Goal: Find specific page/section: Find specific page/section

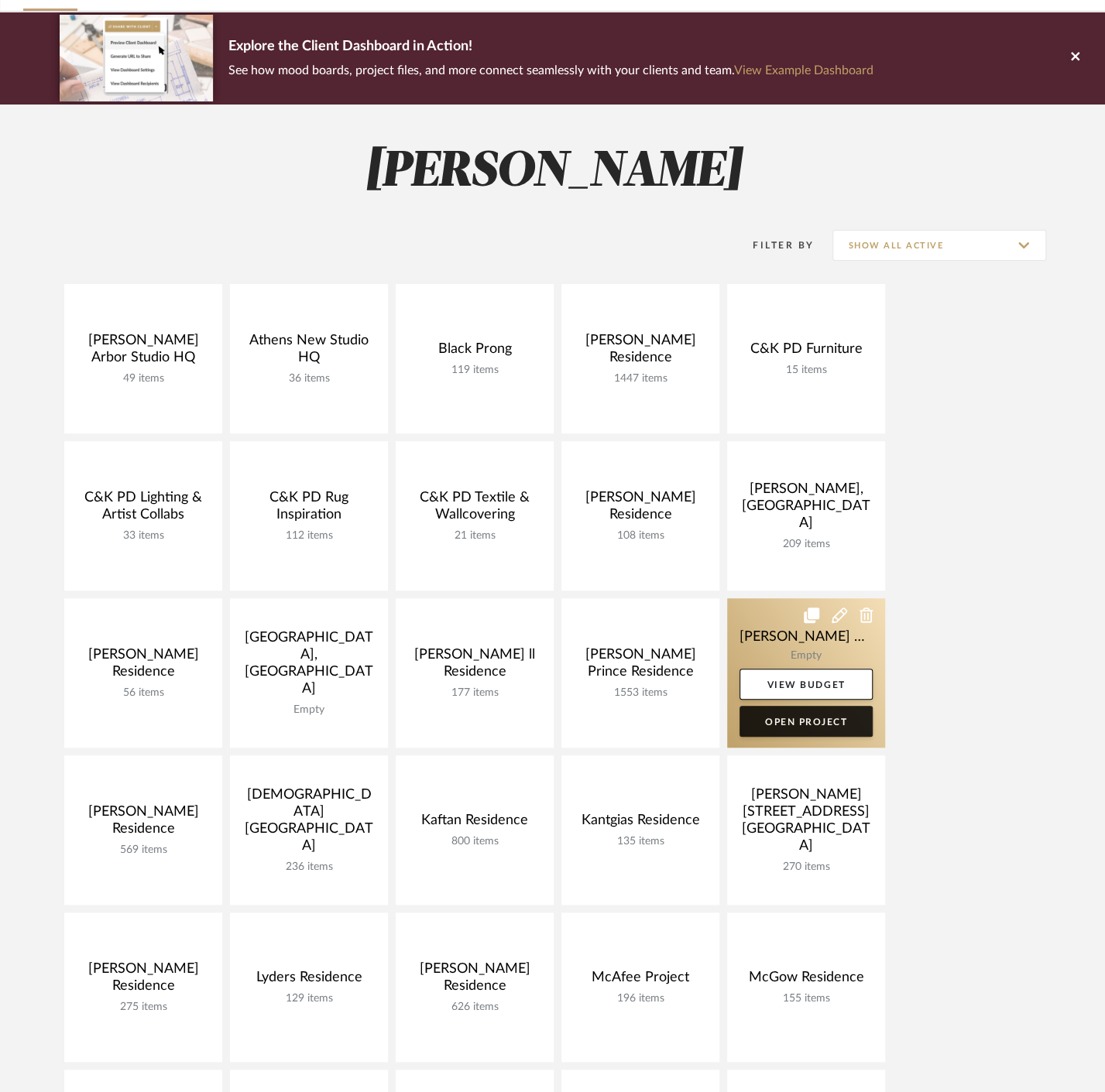
scroll to position [343, 0]
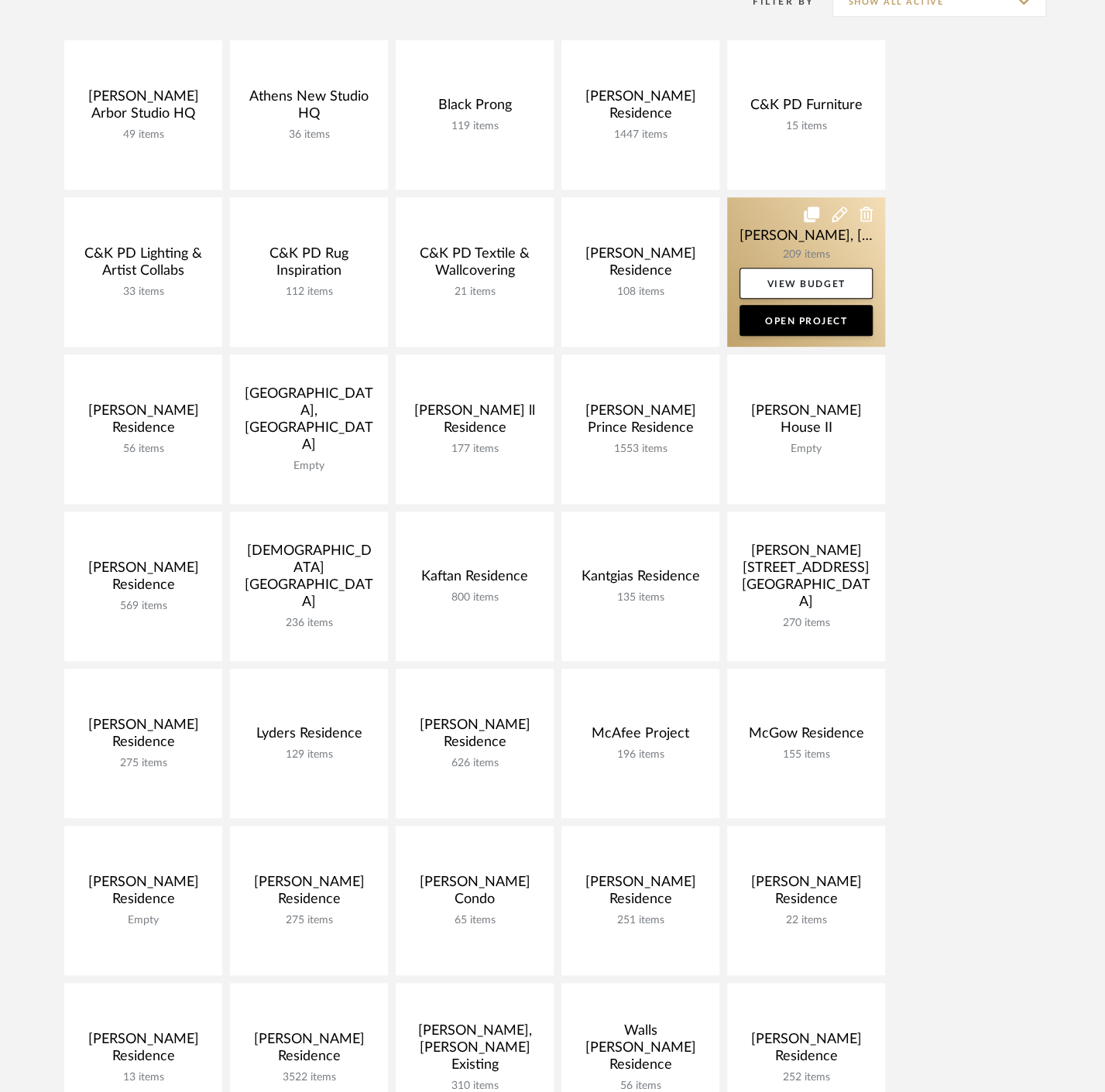
click at [750, 231] on link at bounding box center [805, 272] width 157 height 149
click at [750, 231] on div "Chrome Web Clipper Import Pinterest Support All Projects Library Inspiration Up…" at bounding box center [552, 723] width 1105 height 2133
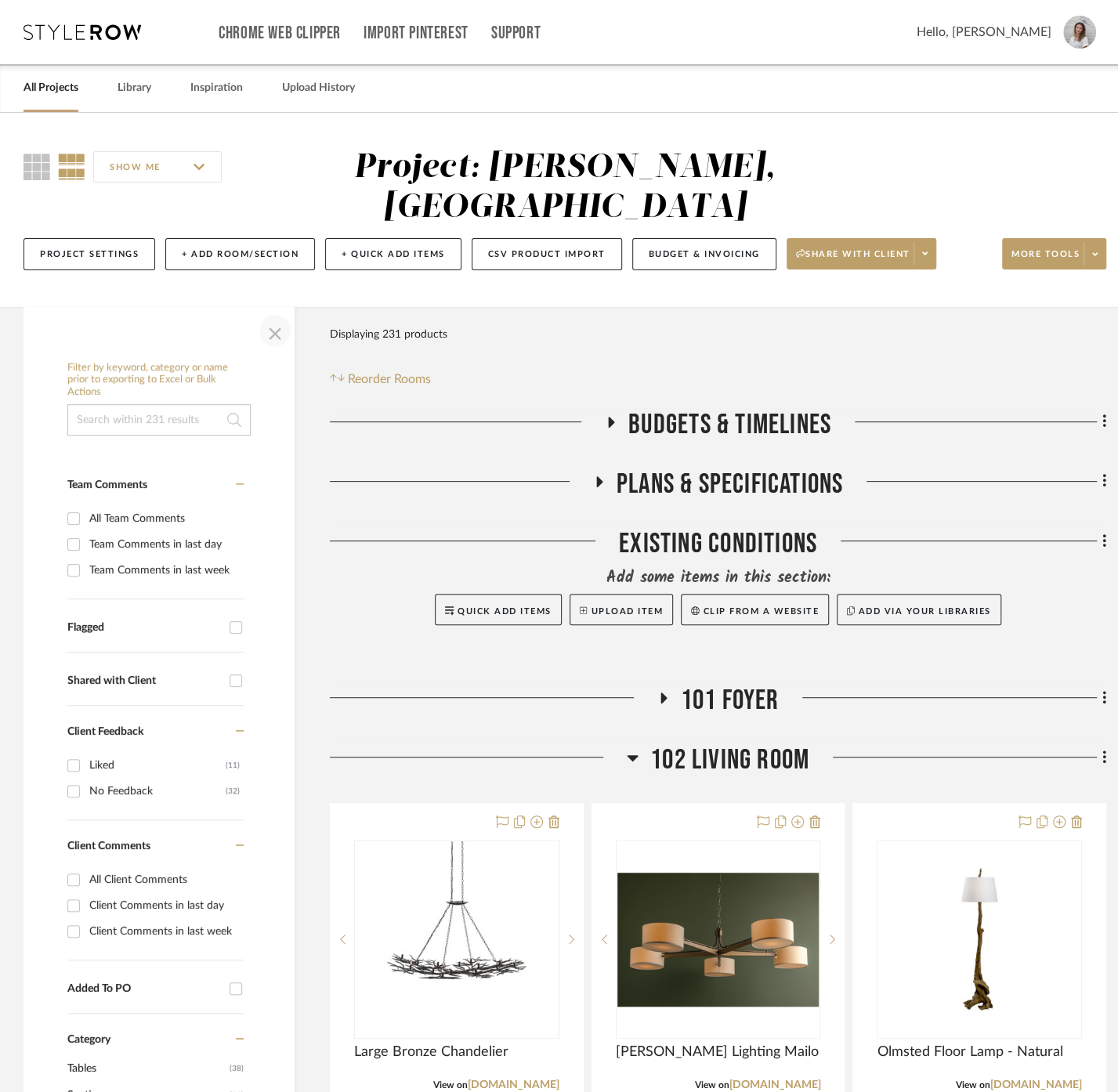
click at [285, 312] on span "button" at bounding box center [275, 331] width 37 height 37
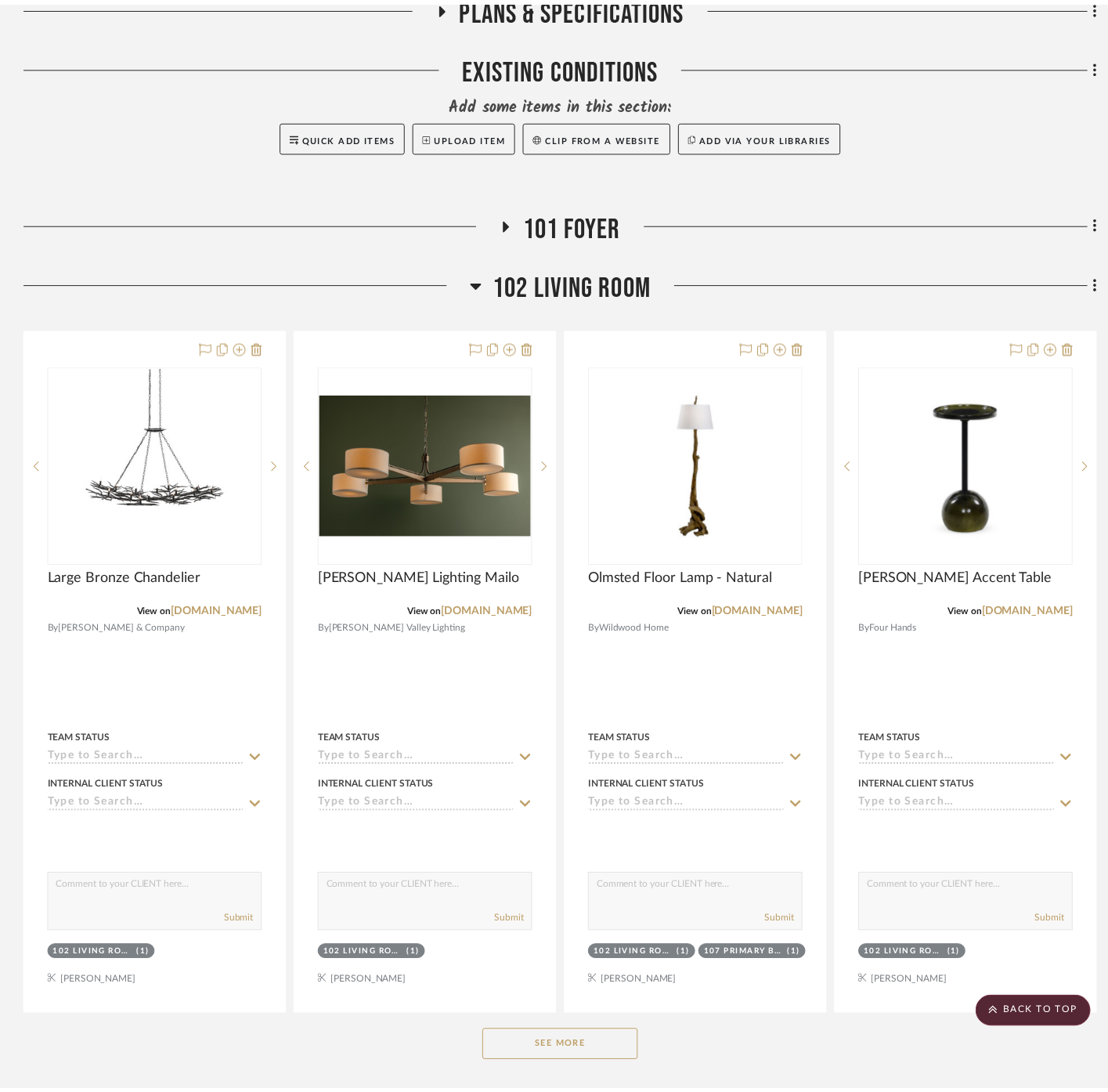
scroll to position [435, 0]
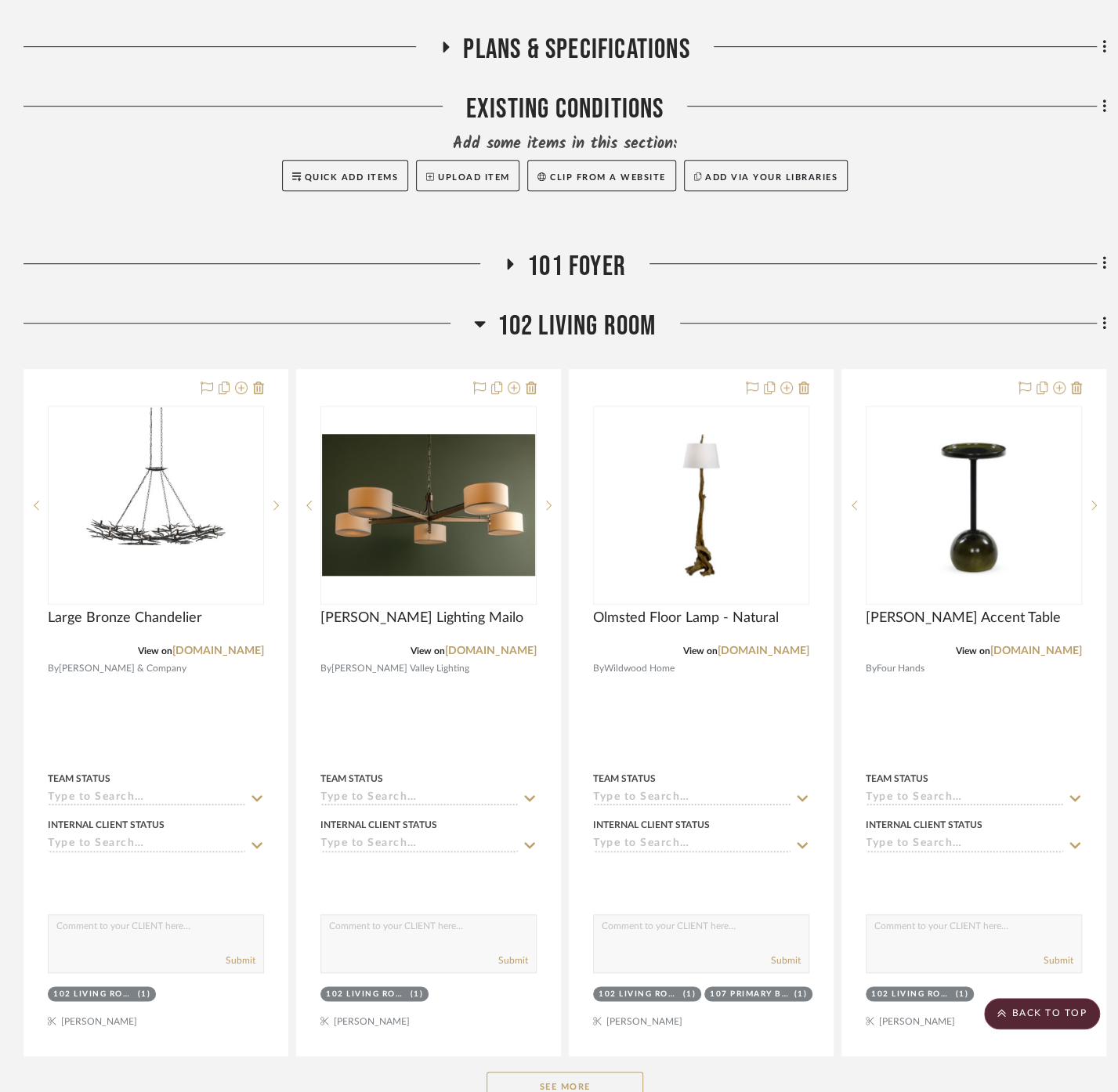
click at [612, 309] on span "102 Living Room" at bounding box center [577, 326] width 159 height 34
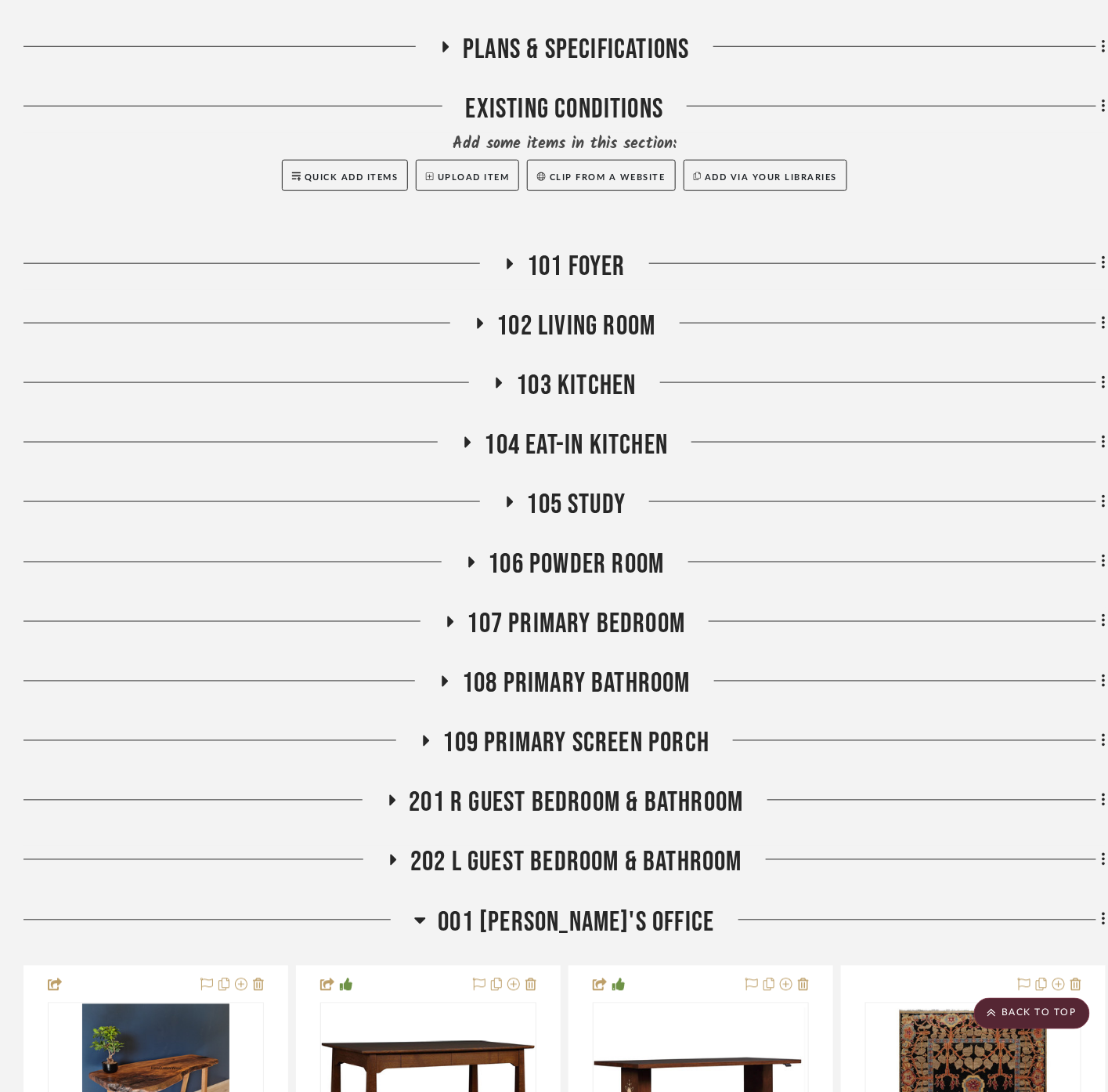
click at [1025, 159] on div "Quick Add Items Upload Item Clip from a website Add via your libraries" at bounding box center [565, 175] width 1083 height 32
click at [600, 309] on span "102 Living Room" at bounding box center [577, 326] width 159 height 34
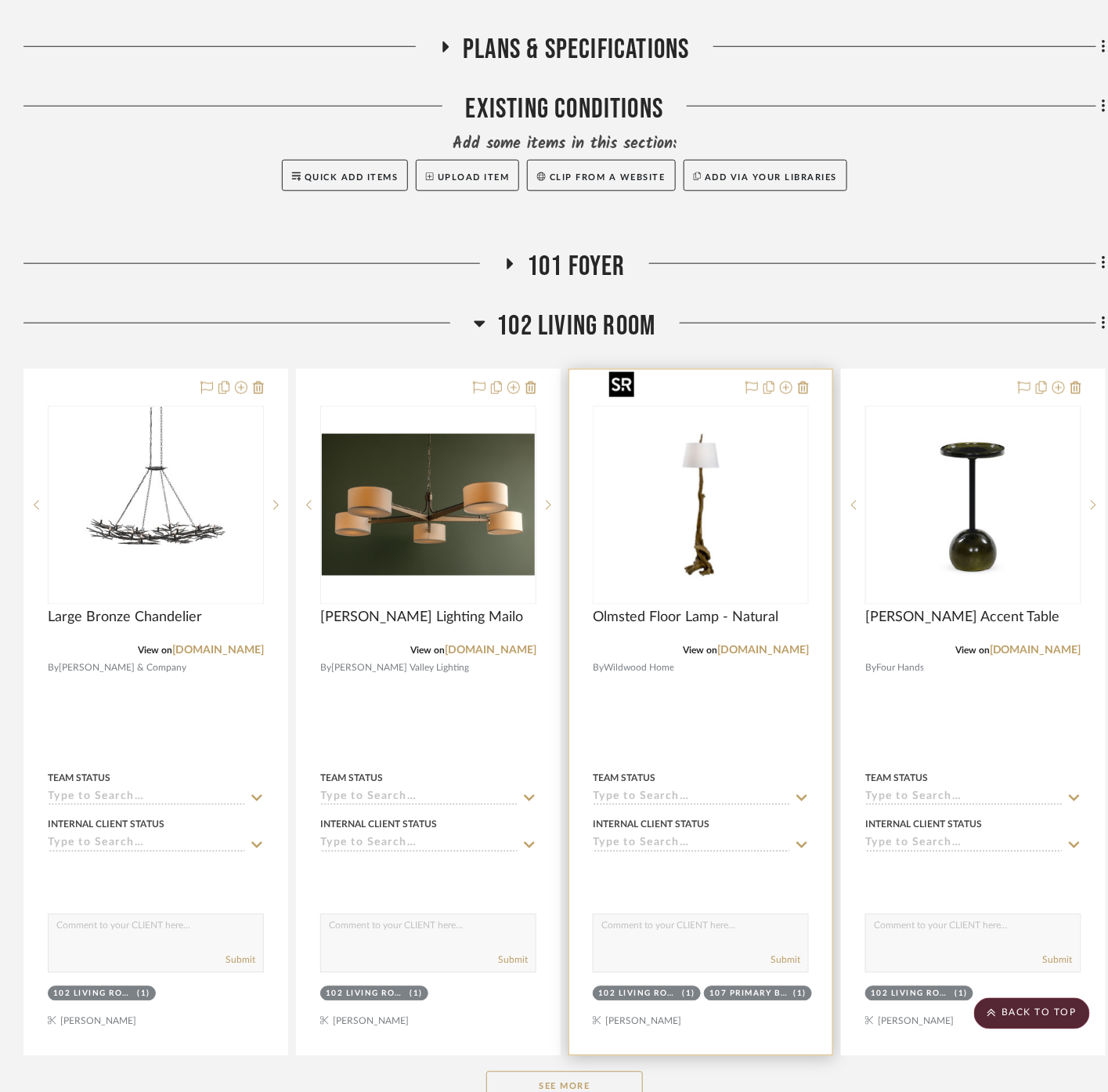
scroll to position [695, 0]
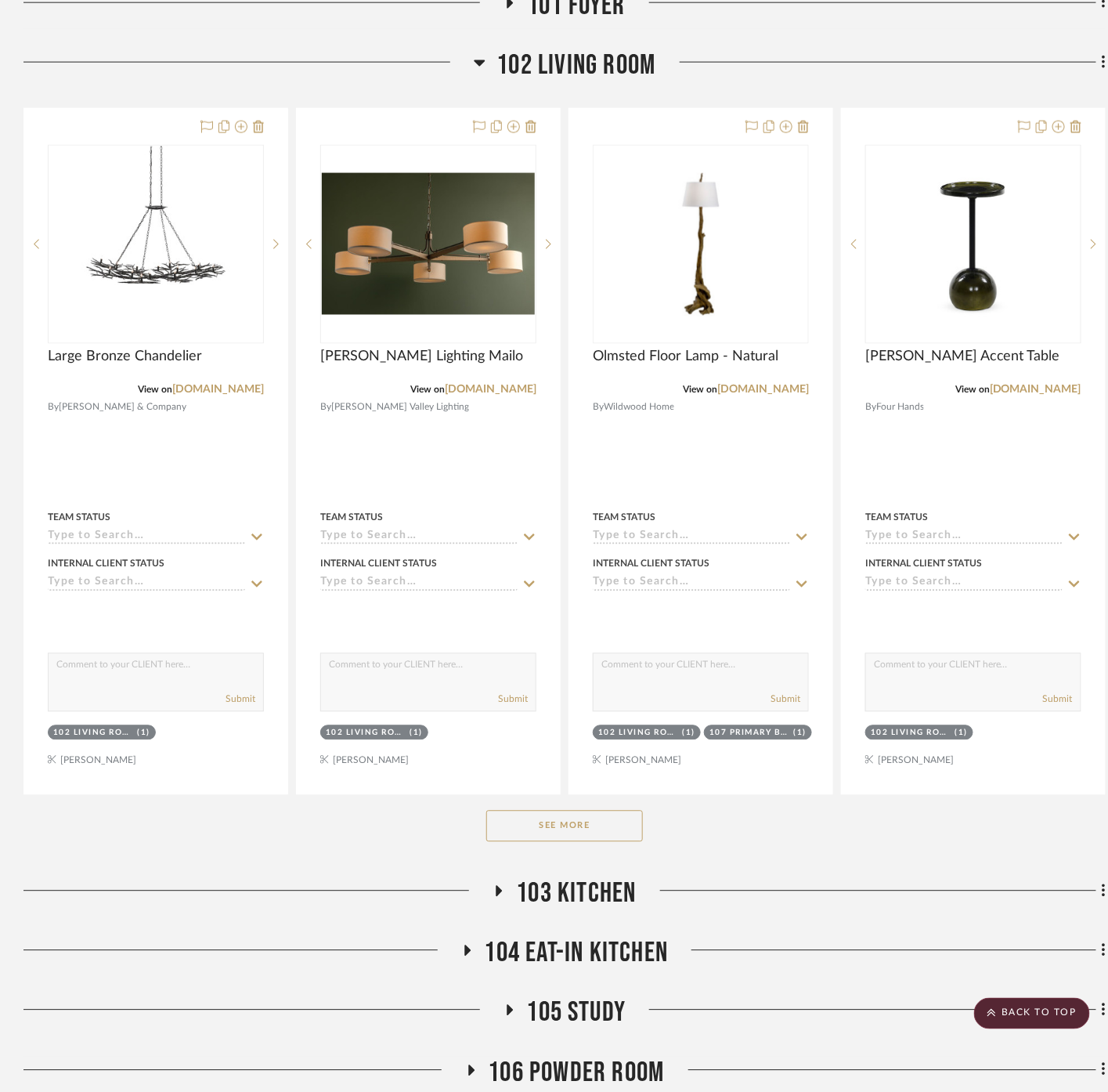
click at [578, 811] on button "See More" at bounding box center [565, 826] width 157 height 32
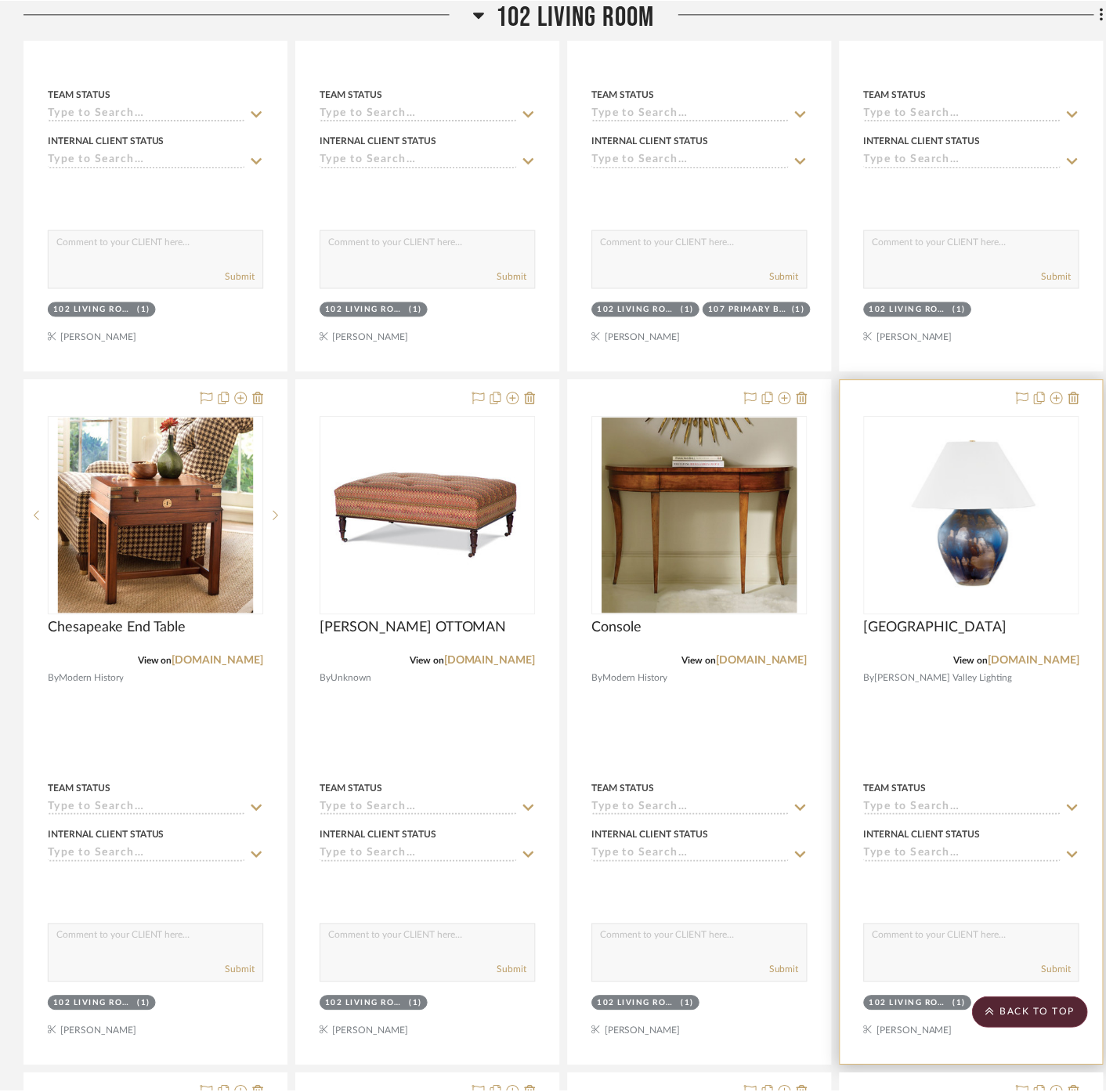
scroll to position [1131, 0]
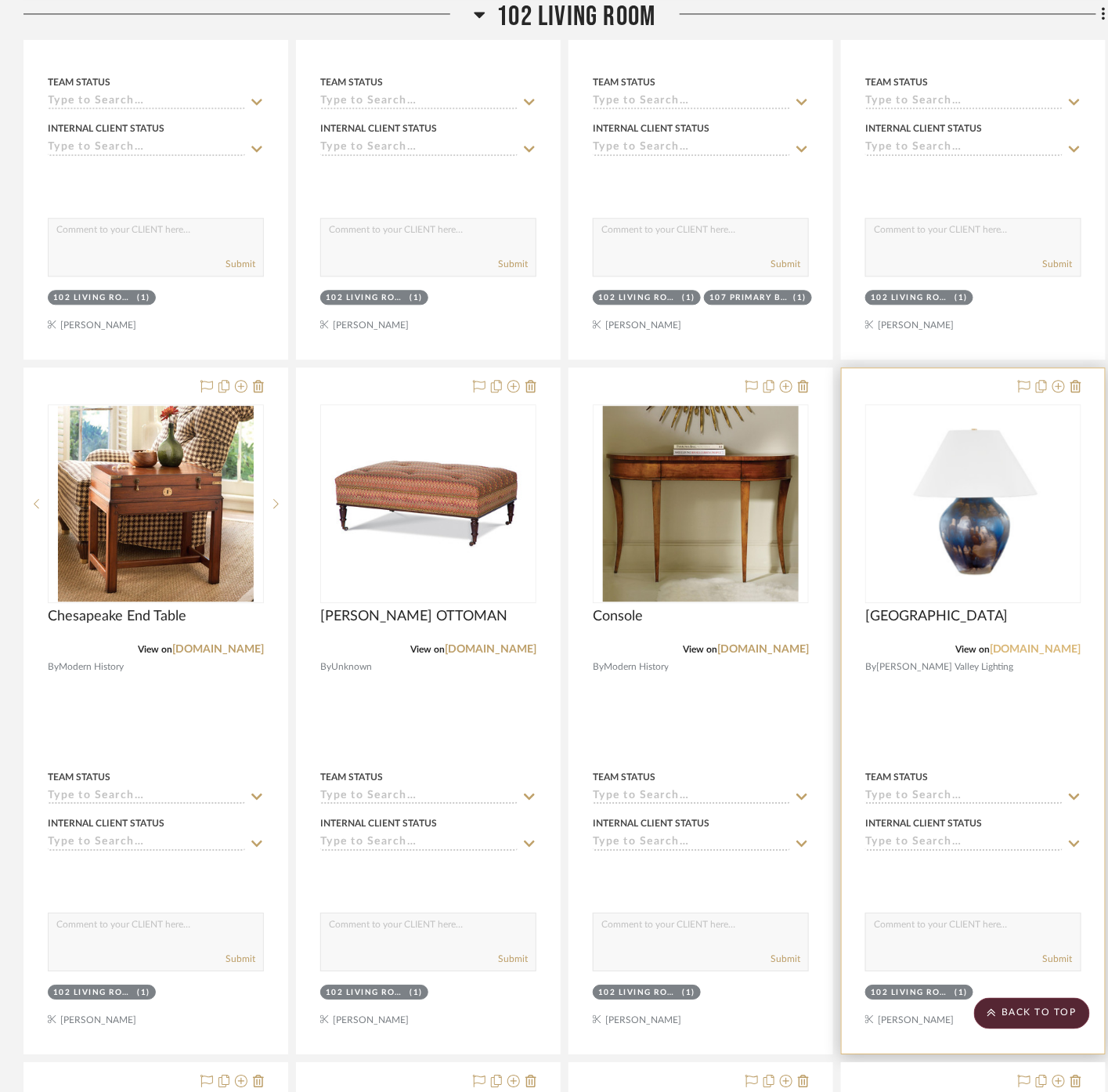
click at [1074, 644] on link "[DOMAIN_NAME]" at bounding box center [1036, 649] width 91 height 11
